Goal: Task Accomplishment & Management: Manage account settings

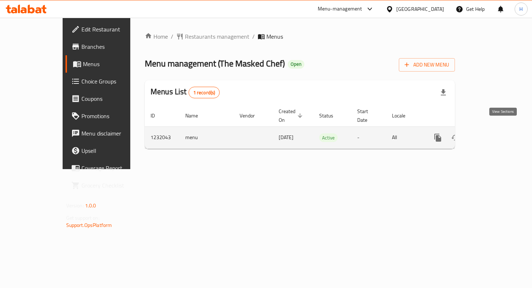
click at [494, 134] on icon "enhanced table" at bounding box center [490, 138] width 9 height 9
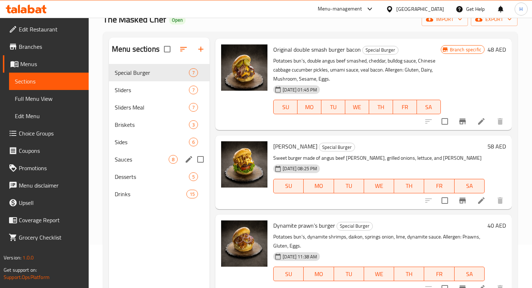
scroll to position [25, 0]
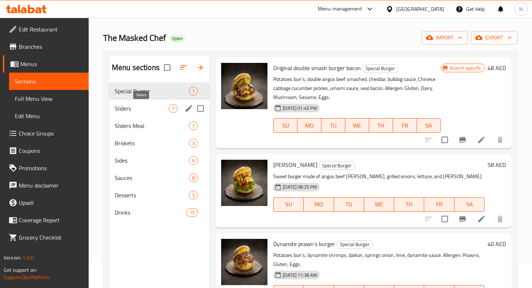
click at [145, 108] on span "Sliders" at bounding box center [142, 108] width 54 height 9
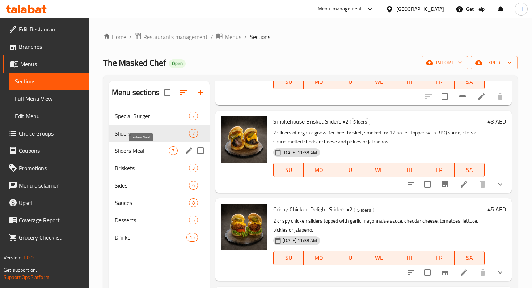
click at [143, 149] on span "Sliders Meal" at bounding box center [142, 151] width 54 height 9
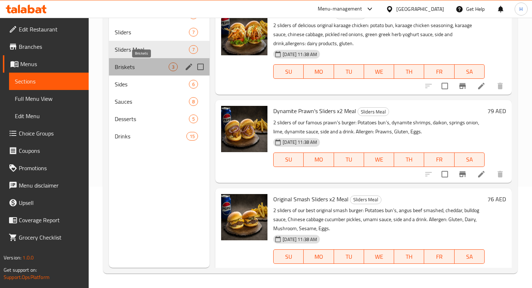
click at [150, 66] on span "Briskets" at bounding box center [142, 67] width 54 height 9
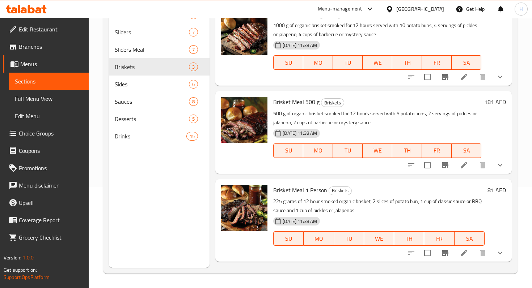
scroll to position [90, 0]
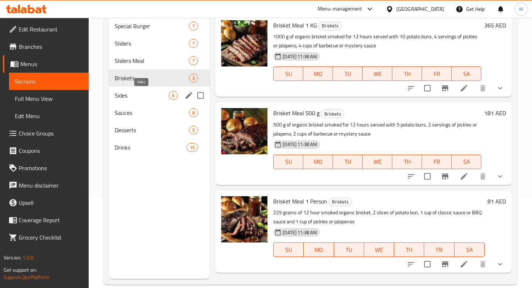
click at [131, 94] on span "Sides" at bounding box center [142, 95] width 54 height 9
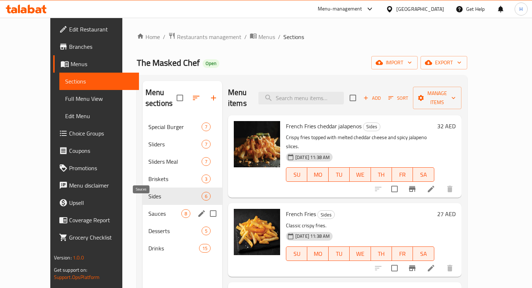
click at [148, 210] on span "Sauces" at bounding box center [164, 214] width 33 height 9
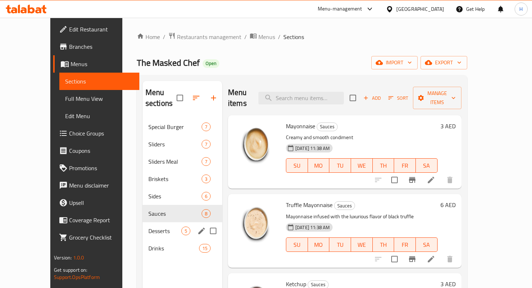
click at [148, 227] on span "Desserts" at bounding box center [164, 231] width 33 height 9
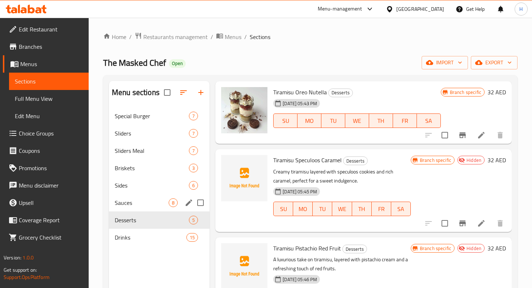
click at [124, 197] on div "Sauces 8" at bounding box center [159, 202] width 101 height 17
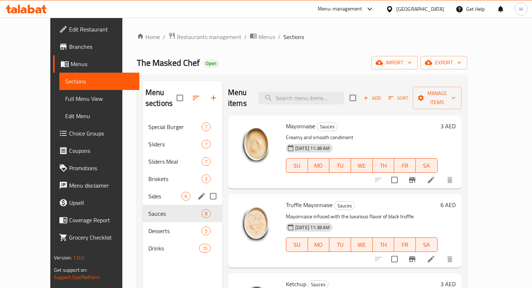
click at [148, 192] on span "Sides" at bounding box center [164, 196] width 33 height 9
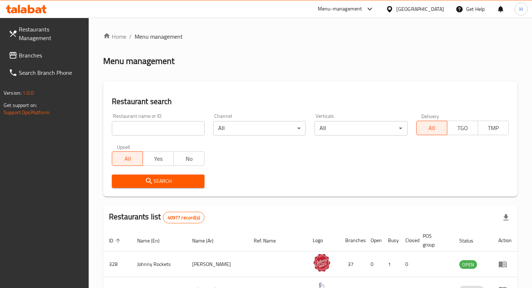
click at [53, 51] on span "Branches" at bounding box center [51, 55] width 64 height 9
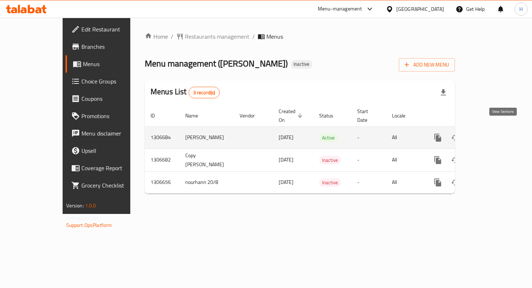
click at [494, 134] on icon "enhanced table" at bounding box center [490, 138] width 9 height 9
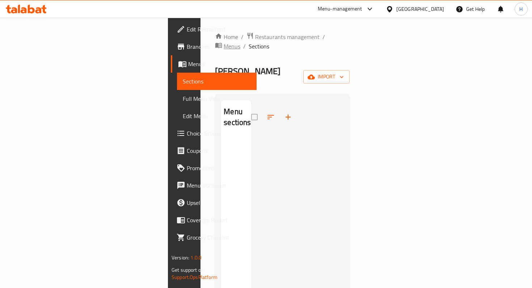
click at [231, 42] on span "Menus" at bounding box center [232, 46] width 17 height 9
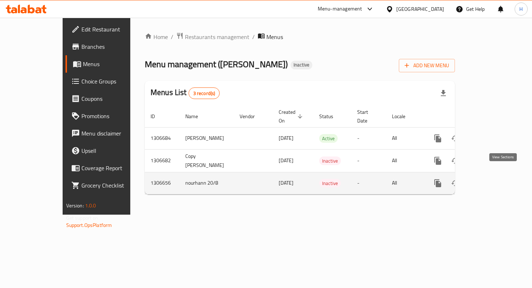
click at [494, 179] on icon "enhanced table" at bounding box center [490, 183] width 9 height 9
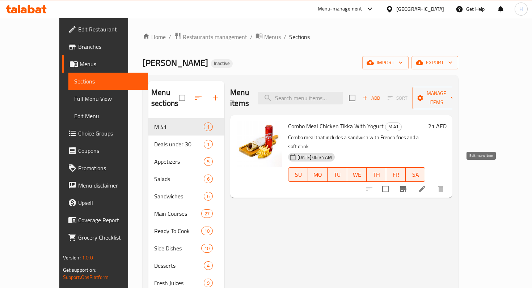
click at [426, 185] on icon at bounding box center [422, 189] width 9 height 9
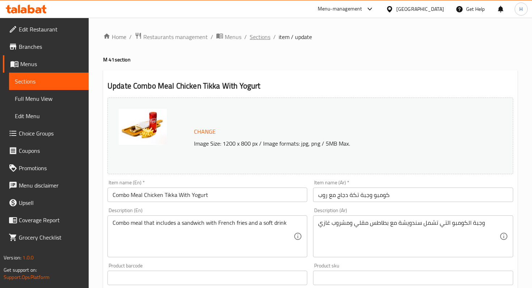
click at [263, 37] on span "Sections" at bounding box center [260, 37] width 21 height 9
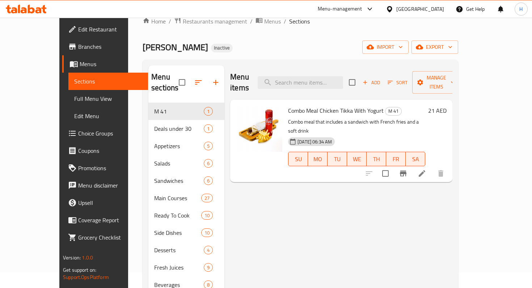
scroll to position [18, 0]
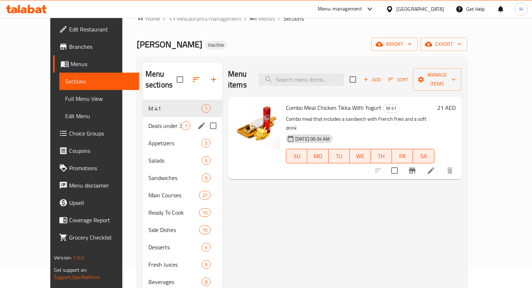
click at [145, 120] on div "Deals under 30 1" at bounding box center [183, 125] width 80 height 17
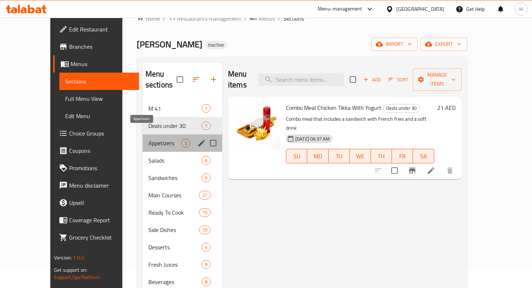
click at [148, 139] on span "Appetizers" at bounding box center [164, 143] width 33 height 9
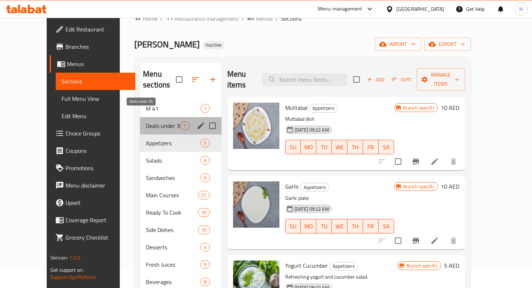
click at [146, 122] on span "Deals under 30" at bounding box center [163, 126] width 34 height 9
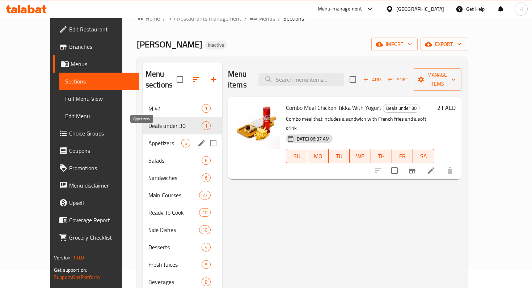
click at [148, 139] on span "Appetizers" at bounding box center [164, 143] width 33 height 9
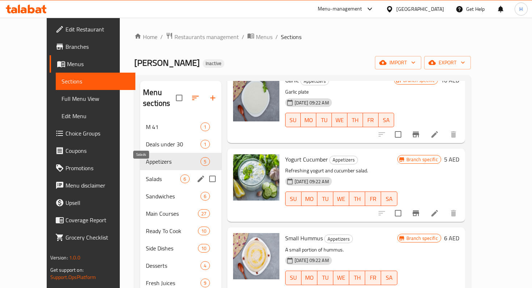
click at [159, 175] on span "Salads" at bounding box center [163, 179] width 34 height 9
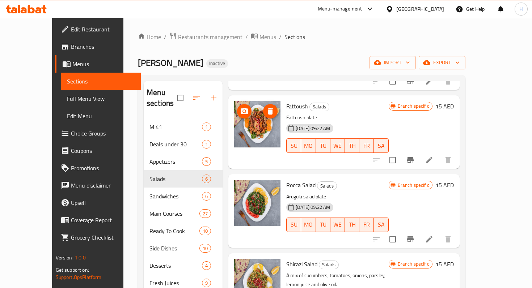
scroll to position [204, 0]
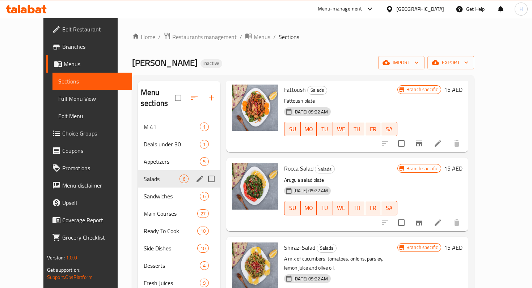
click at [138, 188] on div "Sandwiches 6" at bounding box center [179, 196] width 83 height 17
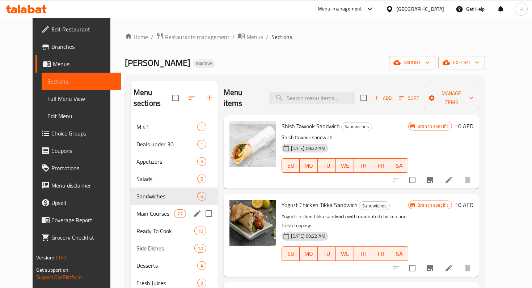
click at [136, 210] on span "Main Courses" at bounding box center [155, 214] width 38 height 9
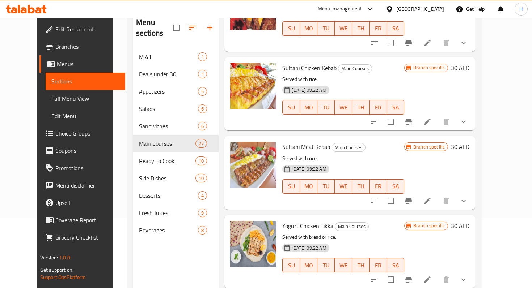
scroll to position [88, 0]
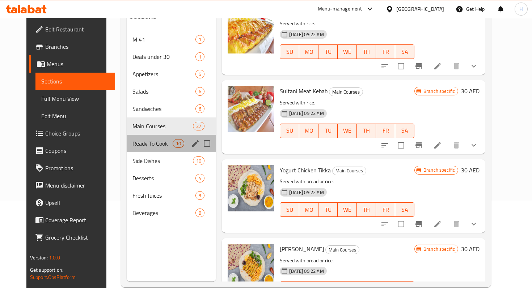
click at [138, 135] on div "Ready To Cook 10" at bounding box center [172, 143] width 90 height 17
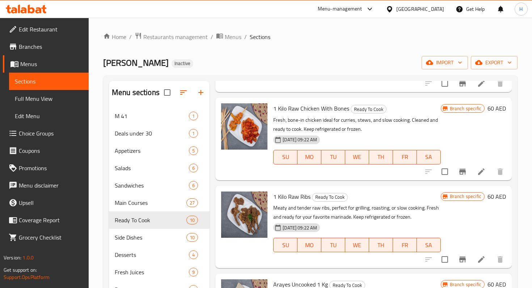
scroll to position [583, 0]
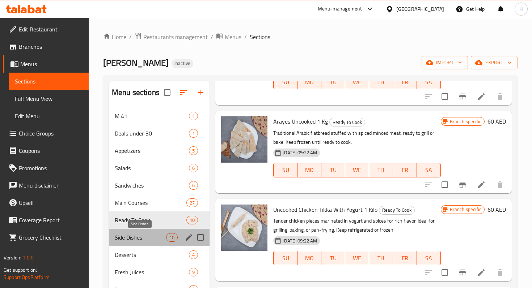
click at [126, 241] on span "Side Dishes" at bounding box center [140, 237] width 51 height 9
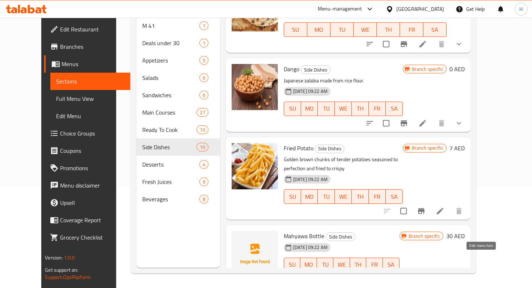
click at [444, 275] on icon at bounding box center [440, 279] width 9 height 9
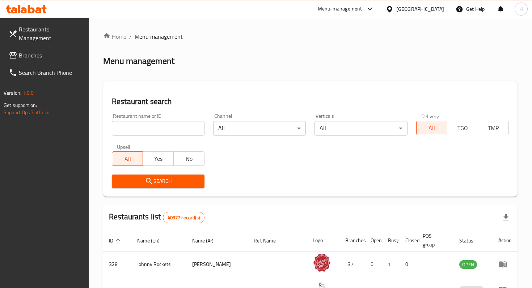
click at [51, 51] on span "Branches" at bounding box center [51, 55] width 64 height 9
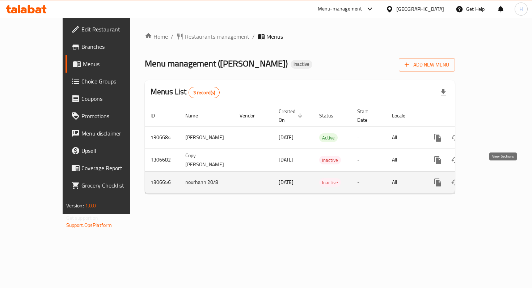
click at [494, 178] on icon "enhanced table" at bounding box center [490, 182] width 9 height 9
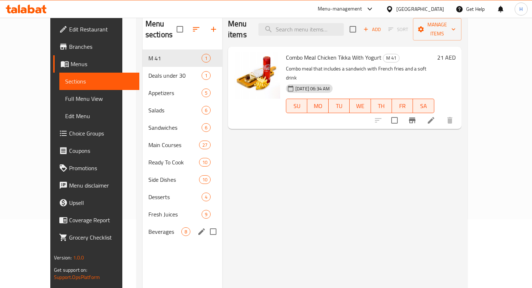
scroll to position [65, 0]
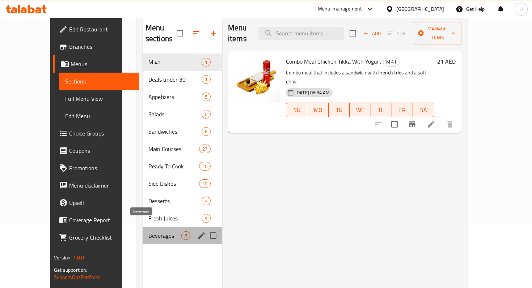
click at [149, 232] on span "Beverages" at bounding box center [164, 236] width 33 height 9
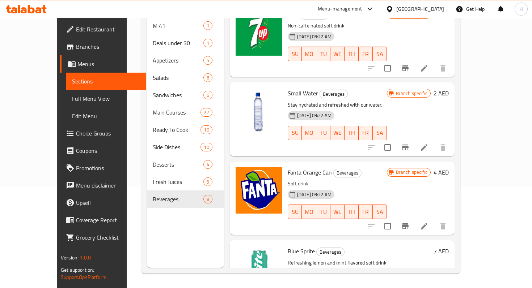
scroll to position [320, 0]
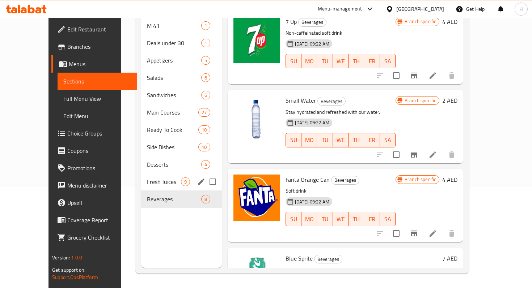
click at [147, 178] on span "Fresh Juices" at bounding box center [164, 182] width 34 height 9
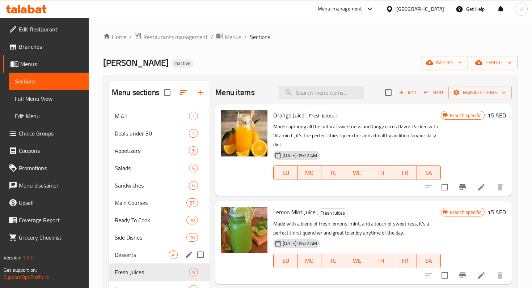
click at [124, 260] on div "Desserts 4" at bounding box center [159, 254] width 101 height 17
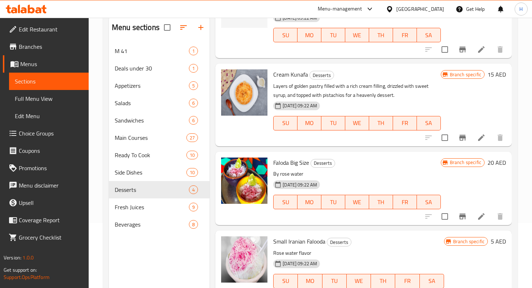
scroll to position [101, 0]
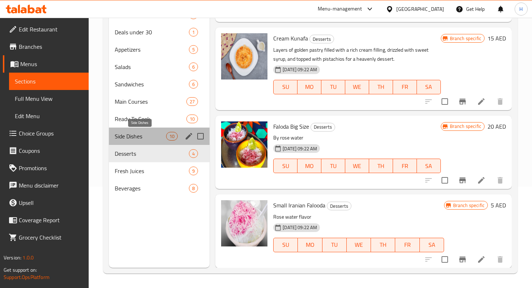
click at [136, 133] on span "Side Dishes" at bounding box center [140, 136] width 51 height 9
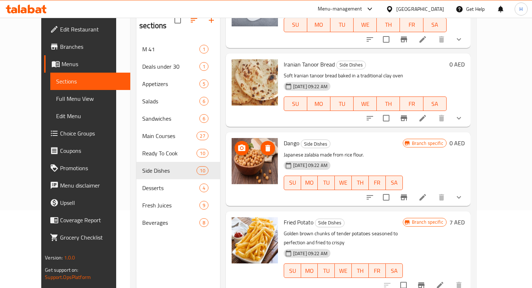
scroll to position [518, 0]
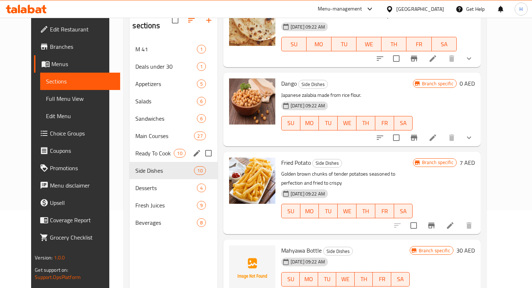
click at [148, 149] on div "Ready To Cook 10" at bounding box center [174, 153] width 88 height 17
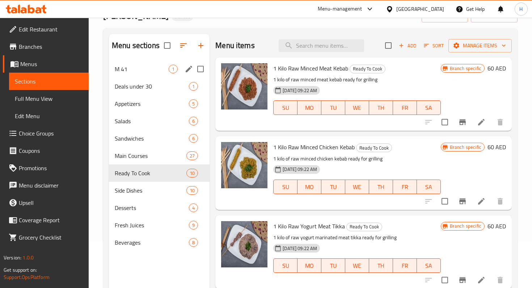
click at [129, 72] on span "M 41" at bounding box center [142, 69] width 54 height 9
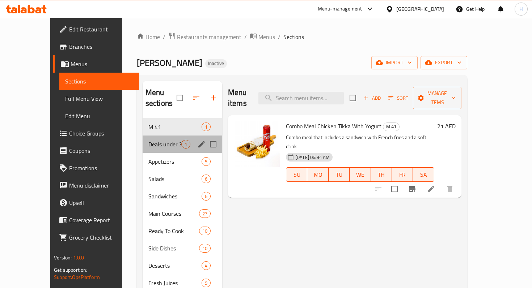
click at [143, 136] on div "Deals under 30 1" at bounding box center [183, 144] width 80 height 17
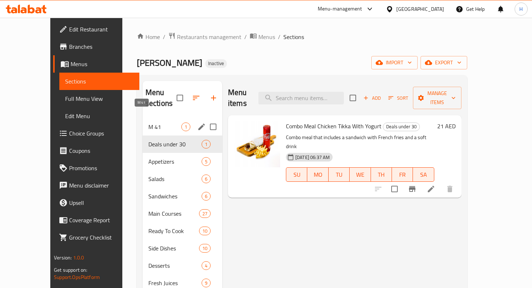
click at [148, 123] on span "M 41" at bounding box center [164, 127] width 33 height 9
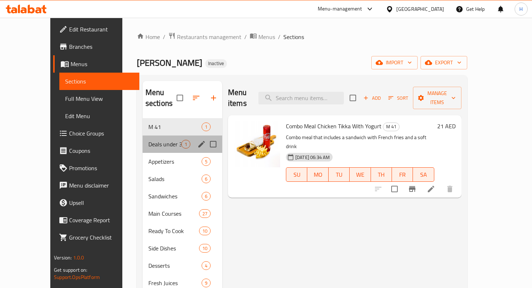
click at [143, 136] on div "Deals under 30 1" at bounding box center [183, 144] width 80 height 17
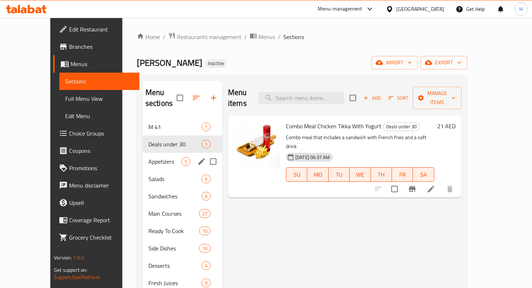
click at [152, 157] on span "Appetizers" at bounding box center [164, 161] width 33 height 9
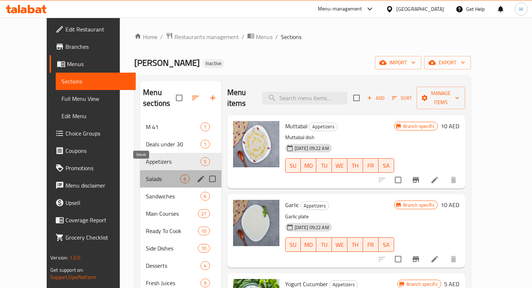
click at [146, 175] on span "Salads" at bounding box center [163, 179] width 34 height 9
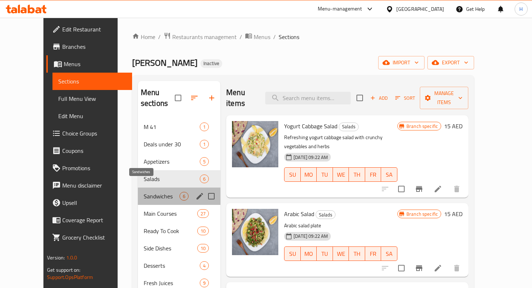
click at [144, 192] on span "Sandwiches" at bounding box center [162, 196] width 36 height 9
